Goal: Task Accomplishment & Management: Use online tool/utility

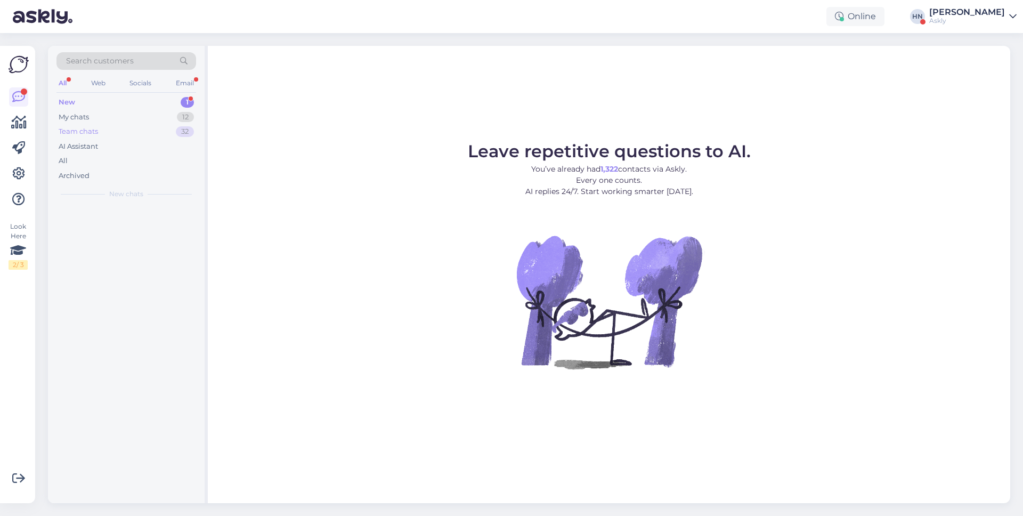
click at [151, 133] on div "Team chats 32" at bounding box center [126, 131] width 140 height 15
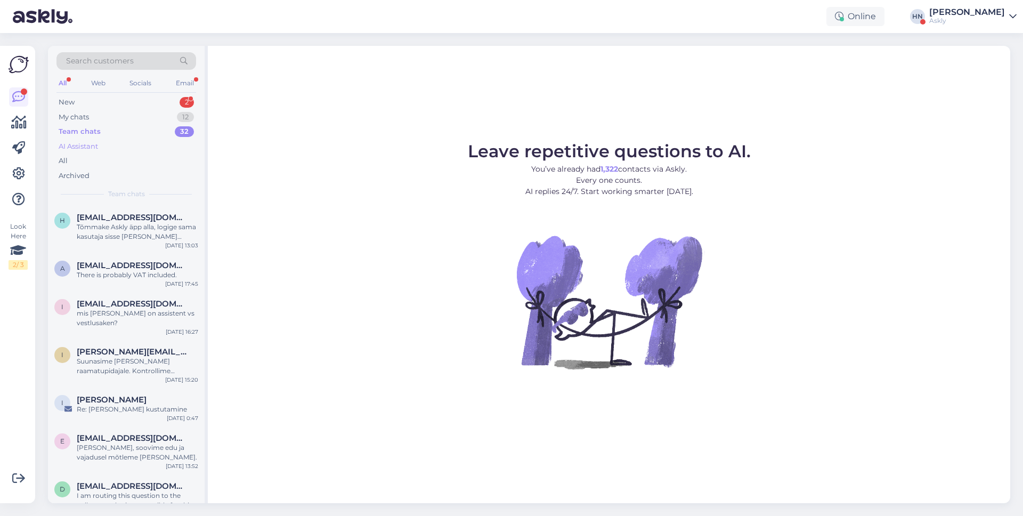
click at [136, 148] on div "AI Assistant" at bounding box center [126, 146] width 140 height 15
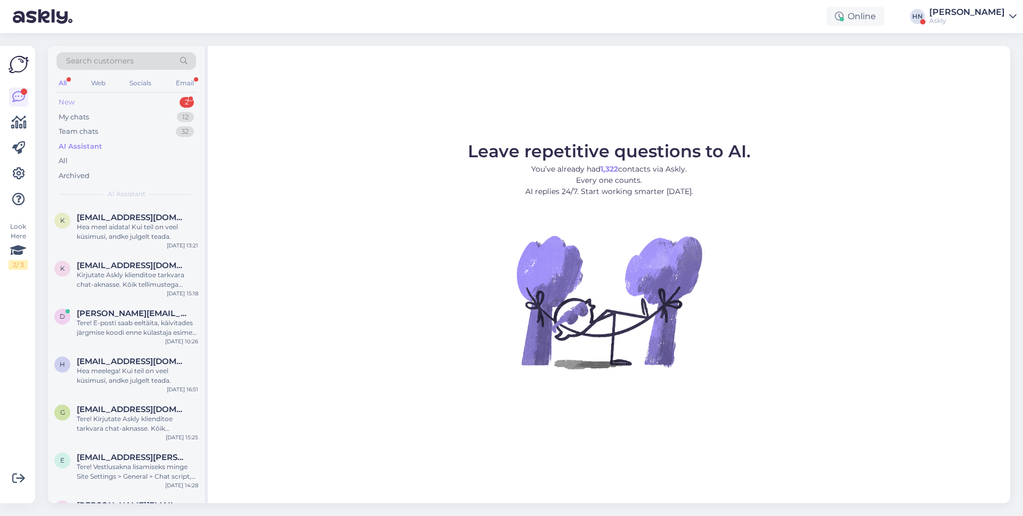
click at [129, 106] on div "New 2" at bounding box center [126, 102] width 140 height 15
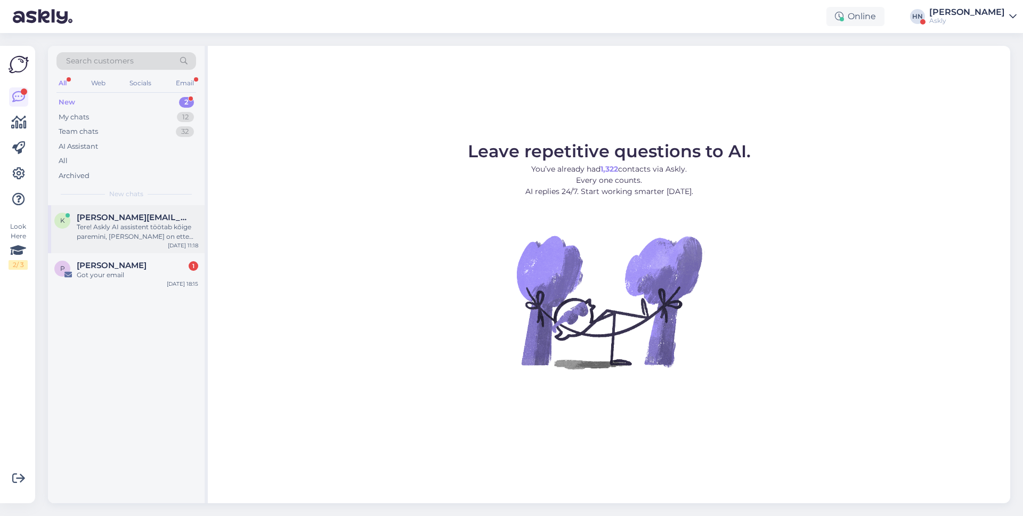
click at [98, 213] on span "[PERSON_NAME][EMAIL_ADDRESS][DOMAIN_NAME]" at bounding box center [132, 218] width 111 height 10
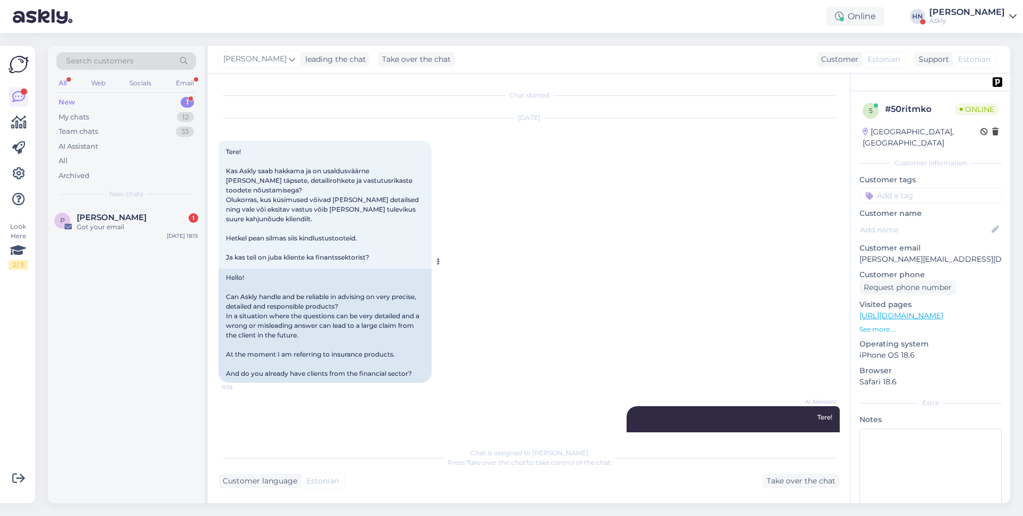
click at [330, 206] on span "Tere! Kas Askly saab hakkama ja on usaldusväärne [PERSON_NAME] täpsete, detaili…" at bounding box center [323, 205] width 194 height 114
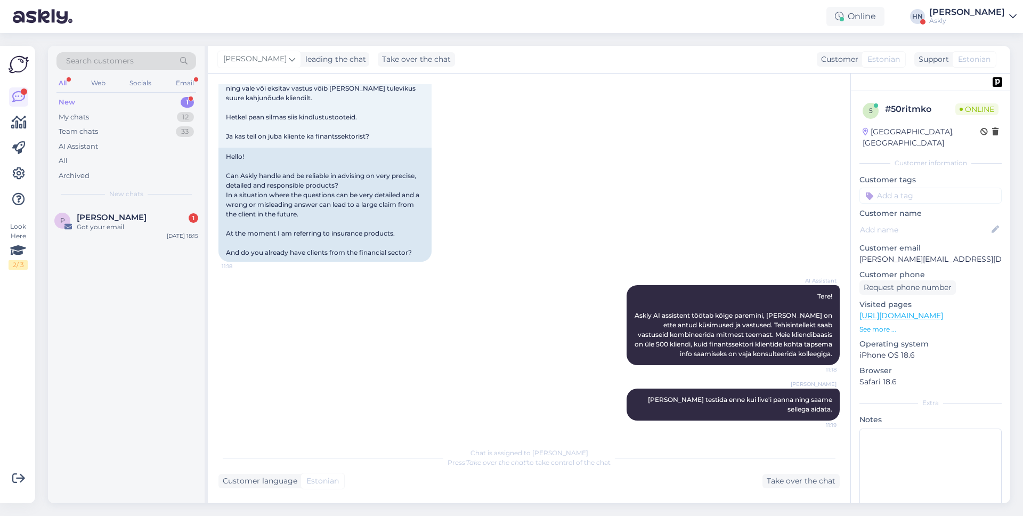
click at [468, 117] on div "[DATE] Tere! Kas Askly saab hakkama ja on usaldusväärne [PERSON_NAME] täpsete, …" at bounding box center [528, 130] width 621 height 288
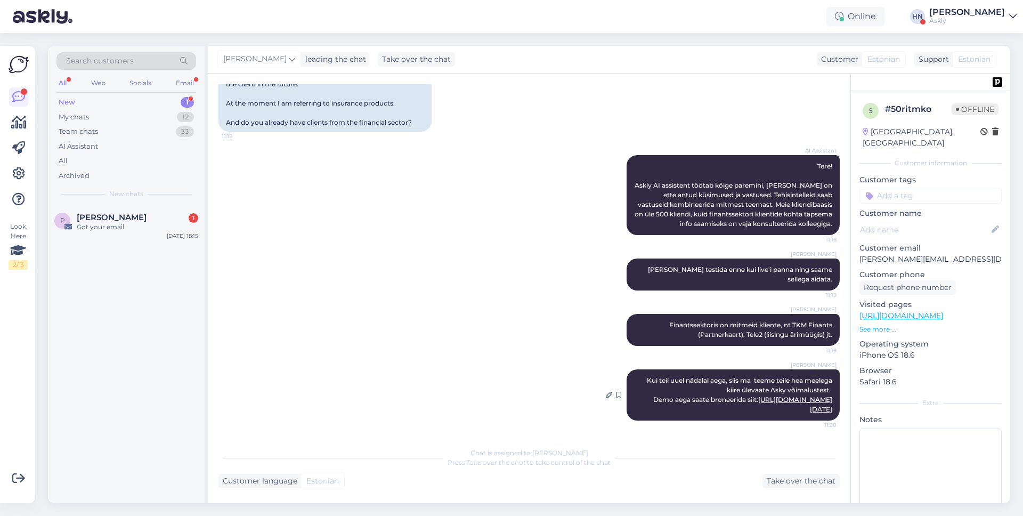
click at [748, 376] on span "Kui teil uuel nädalal aega, siis ma teeme teile hea meelega kiire ülevaate Asky…" at bounding box center [740, 394] width 187 height 37
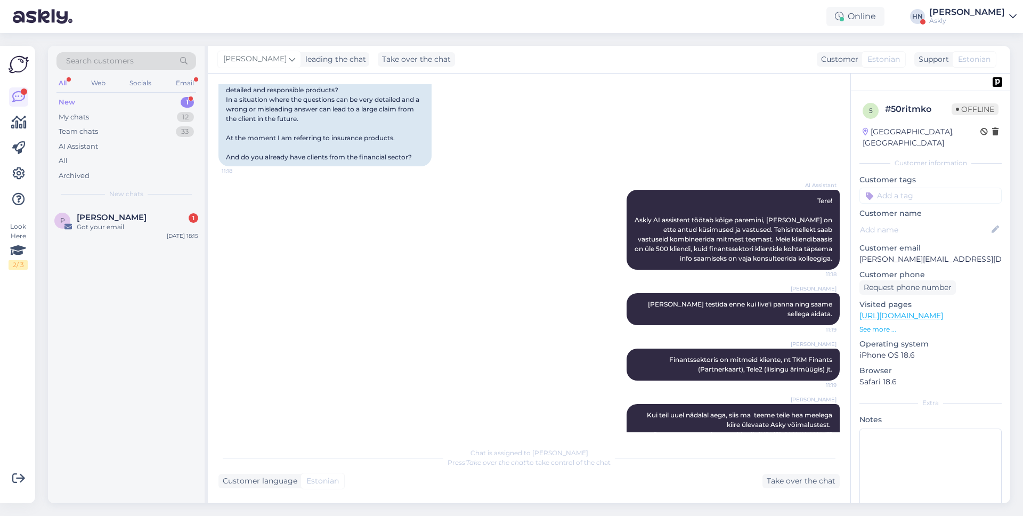
scroll to position [114, 0]
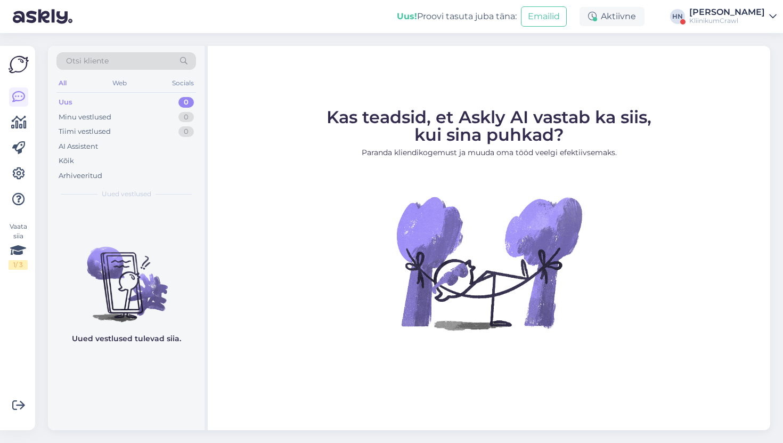
click at [737, 14] on div "[PERSON_NAME]" at bounding box center [728, 12] width 76 height 9
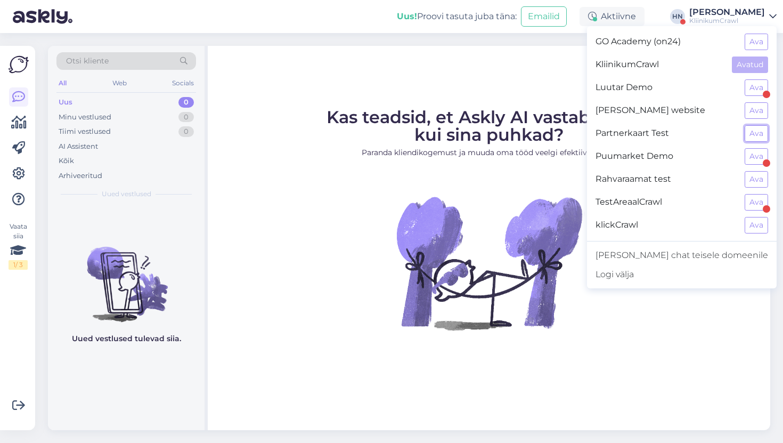
drag, startPoint x: 758, startPoint y: 128, endPoint x: 741, endPoint y: 148, distance: 25.3
click at [741, 147] on div "GO Academy (on24) Ava KliinikumCrawl Avatud Luutar Demo Ava Nazari Goudin's web…" at bounding box center [682, 133] width 190 height 206
click at [754, 153] on button "Ava" at bounding box center [756, 156] width 23 height 17
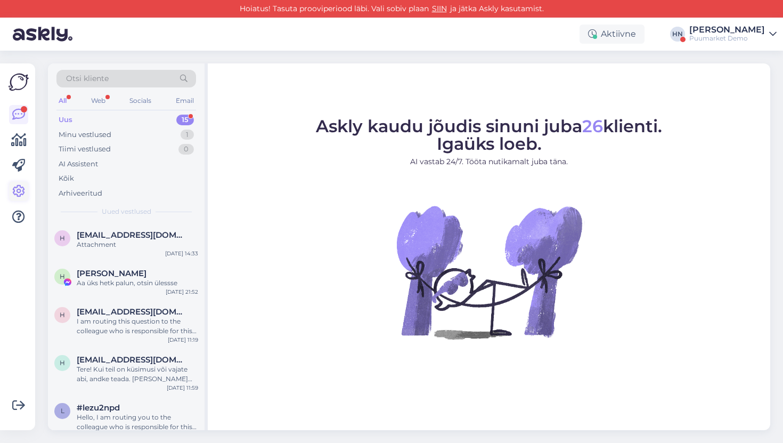
click at [16, 183] on link at bounding box center [18, 191] width 19 height 19
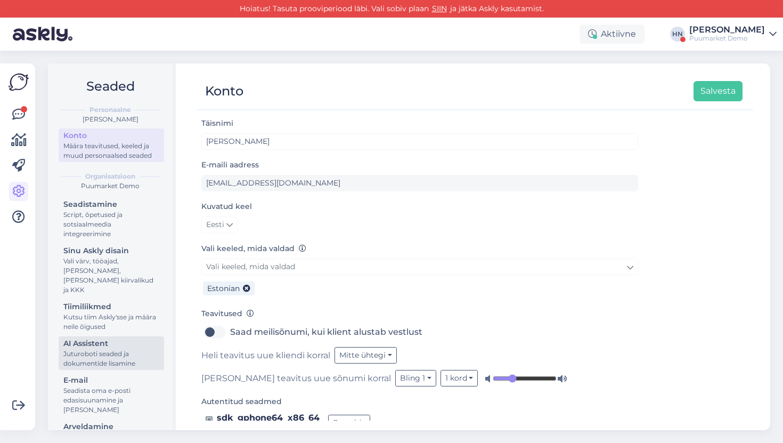
click at [91, 338] on div "AI Assistent" at bounding box center [111, 343] width 96 height 11
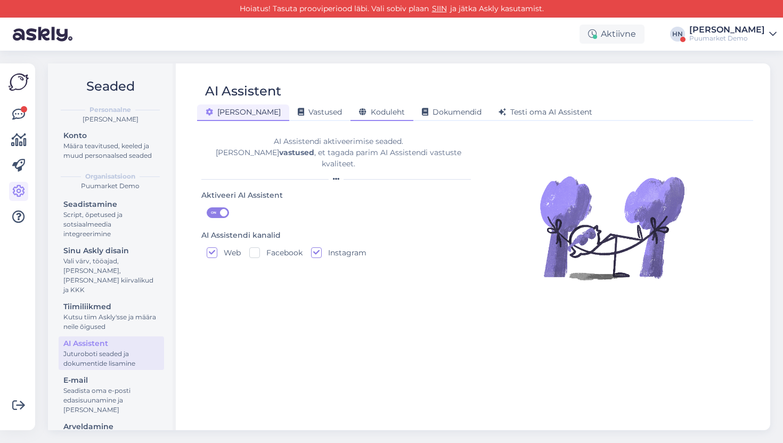
click at [359, 109] on span "Koduleht" at bounding box center [382, 112] width 46 height 10
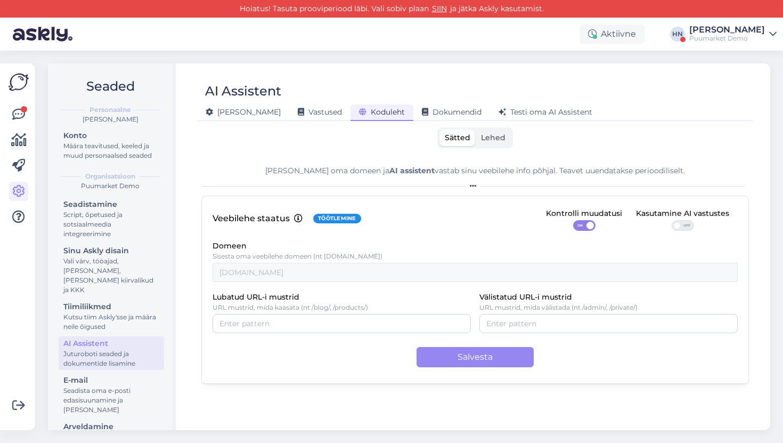
click at [497, 144] on label "Lehed" at bounding box center [493, 137] width 35 height 17
click at [476, 129] on input "Lehed" at bounding box center [476, 129] width 0 height 0
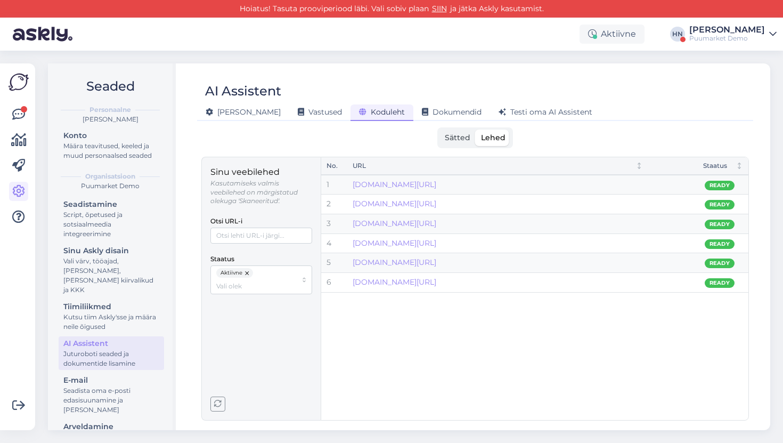
click at [246, 270] on button "button" at bounding box center [247, 273] width 11 height 10
click at [218, 406] on icon "button" at bounding box center [217, 403] width 7 height 7
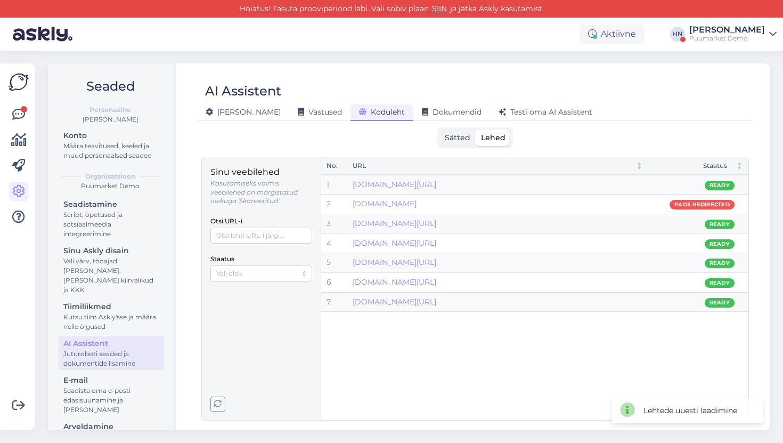
click at [218, 406] on icon "button" at bounding box center [217, 403] width 7 height 7
click at [762, 34] on div "Puumarket Demo" at bounding box center [728, 38] width 76 height 9
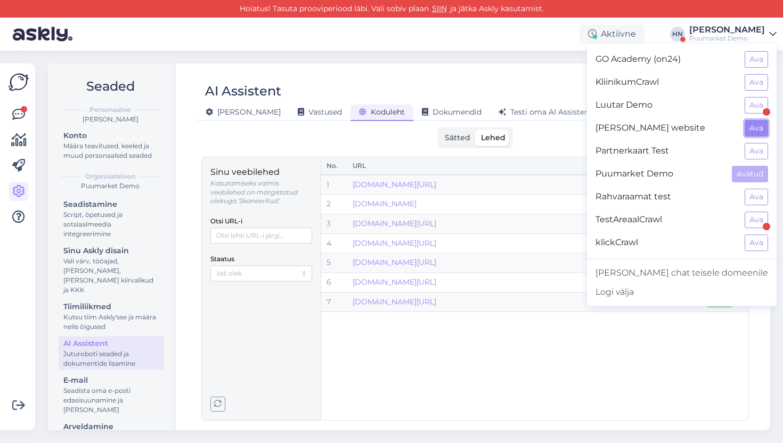
click at [752, 132] on button "Ava" at bounding box center [756, 128] width 23 height 17
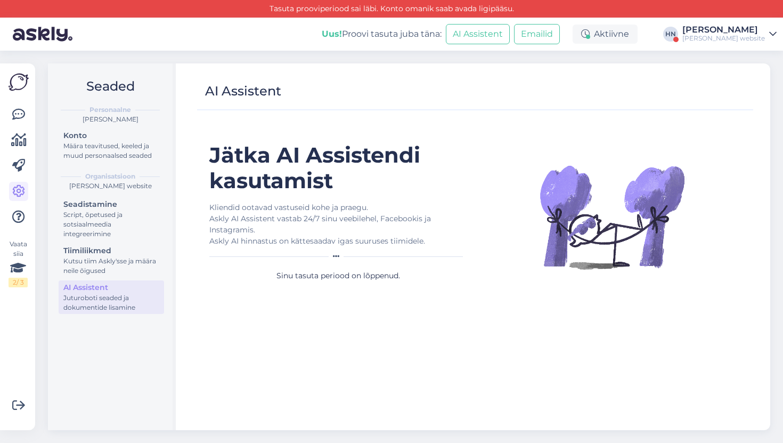
click at [718, 35] on div "Nazari Goudin's website" at bounding box center [724, 38] width 83 height 9
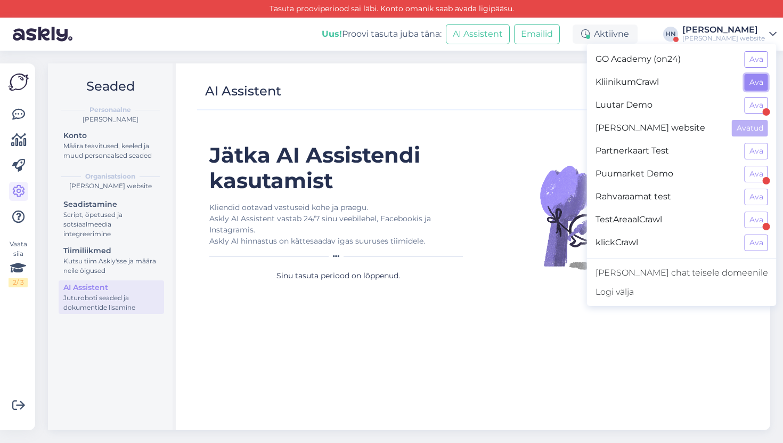
click at [766, 83] on button "Ava" at bounding box center [756, 82] width 23 height 17
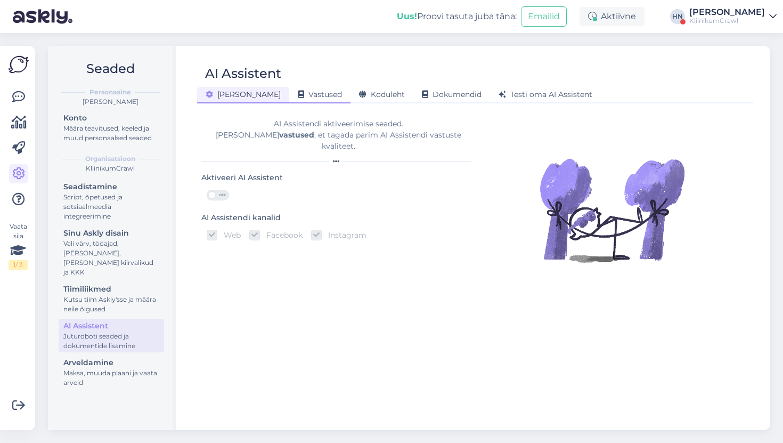
click at [307, 91] on div "Vastused" at bounding box center [319, 95] width 61 height 17
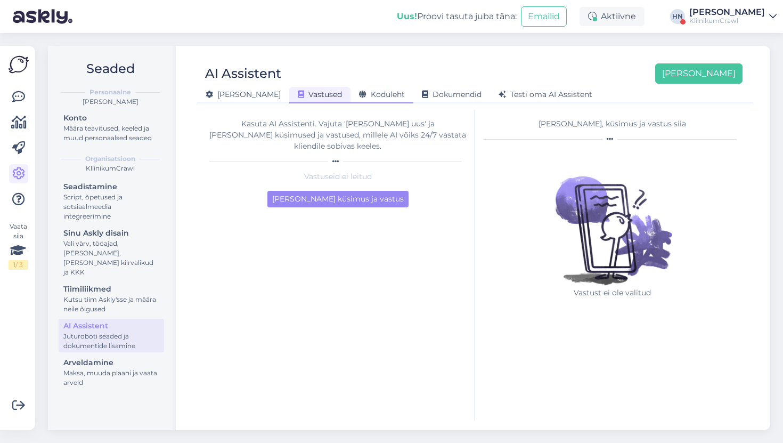
click at [359, 94] on span "Koduleht" at bounding box center [382, 95] width 46 height 10
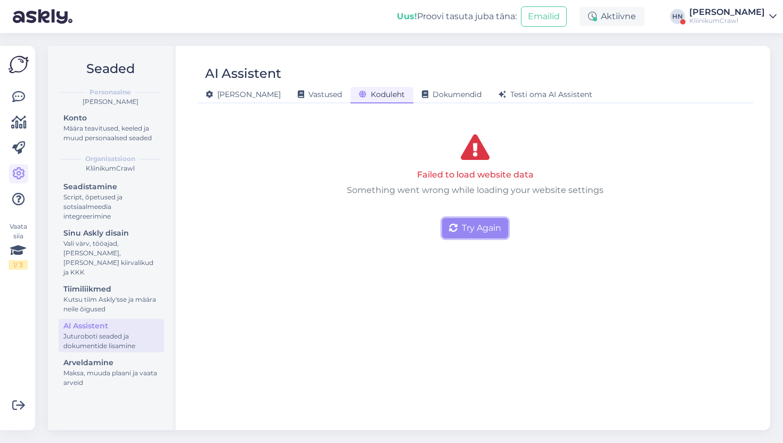
click at [481, 229] on button "Try Again" at bounding box center [475, 228] width 66 height 20
click at [479, 230] on button "Try Again" at bounding box center [475, 228] width 66 height 20
